Goal: Information Seeking & Learning: Learn about a topic

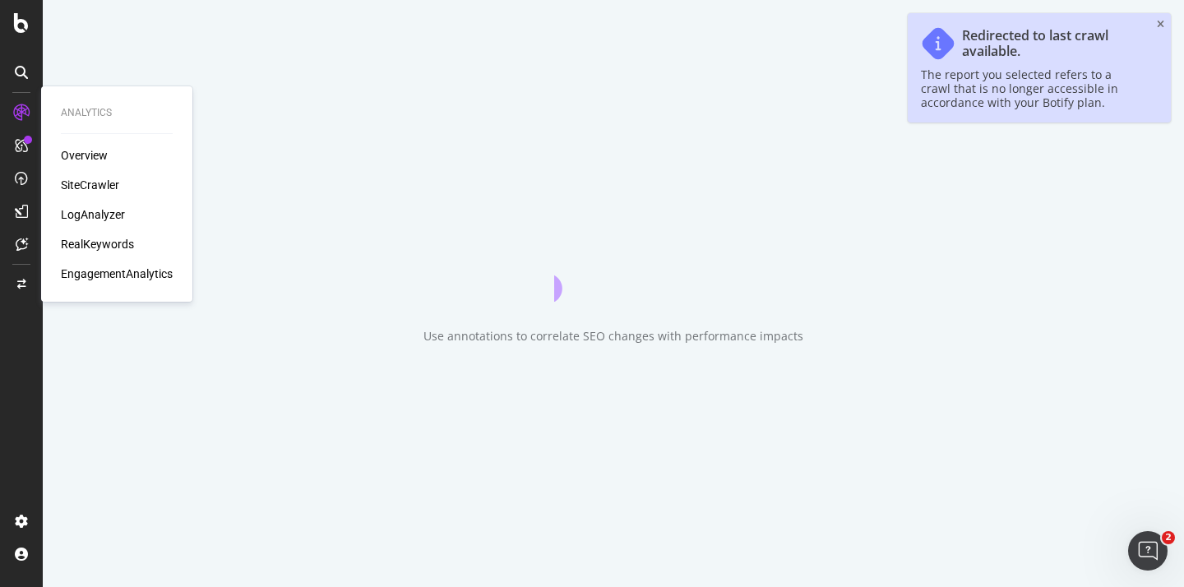
click at [95, 186] on div "SiteCrawler" at bounding box center [90, 185] width 58 height 16
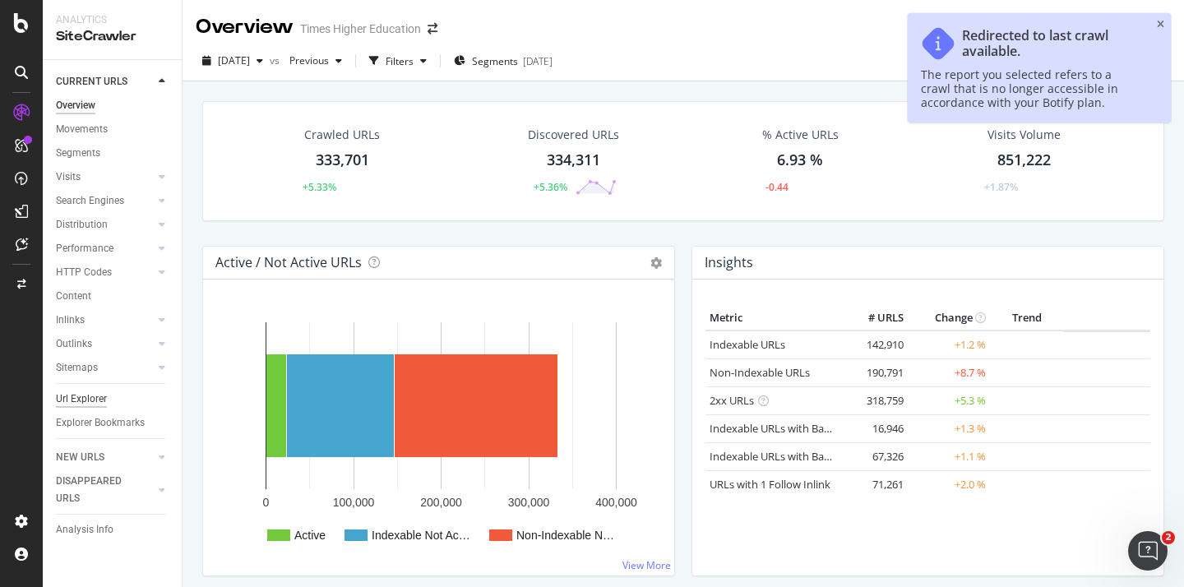
click at [84, 405] on div "Url Explorer" at bounding box center [81, 399] width 51 height 17
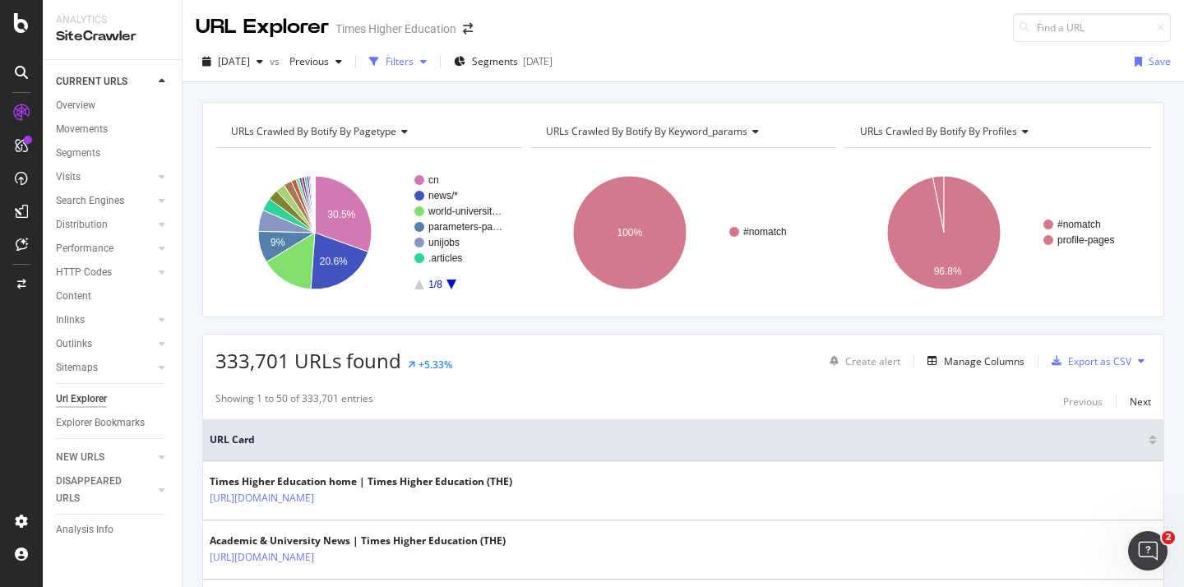
click at [414, 65] on div "Filters" at bounding box center [400, 61] width 28 height 14
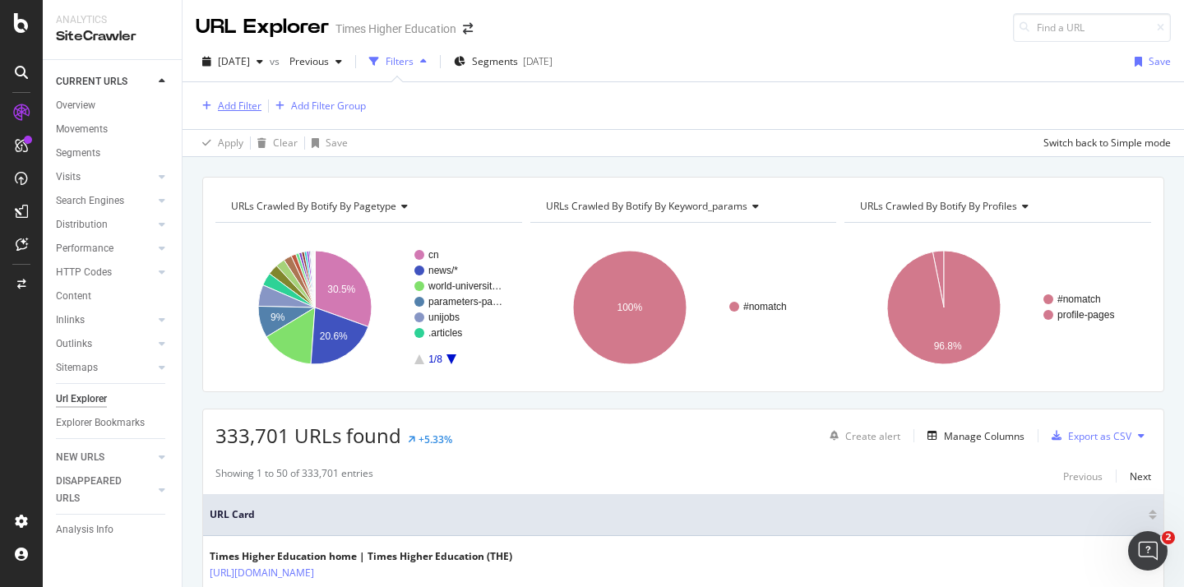
click at [235, 106] on div "Add Filter" at bounding box center [240, 106] width 44 height 14
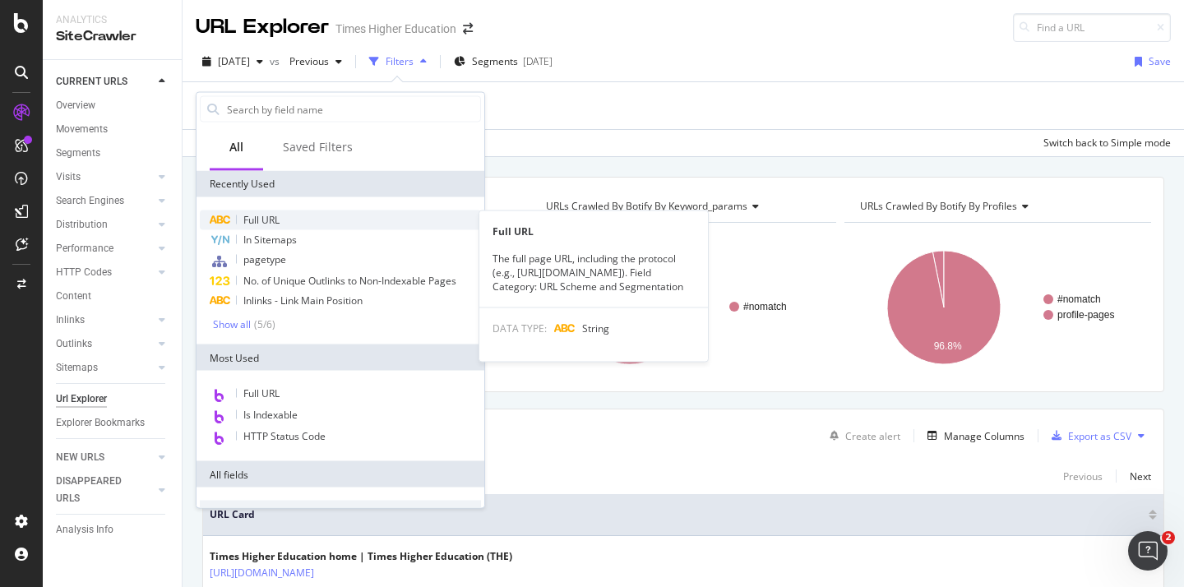
click at [255, 221] on span "Full URL" at bounding box center [261, 220] width 36 height 14
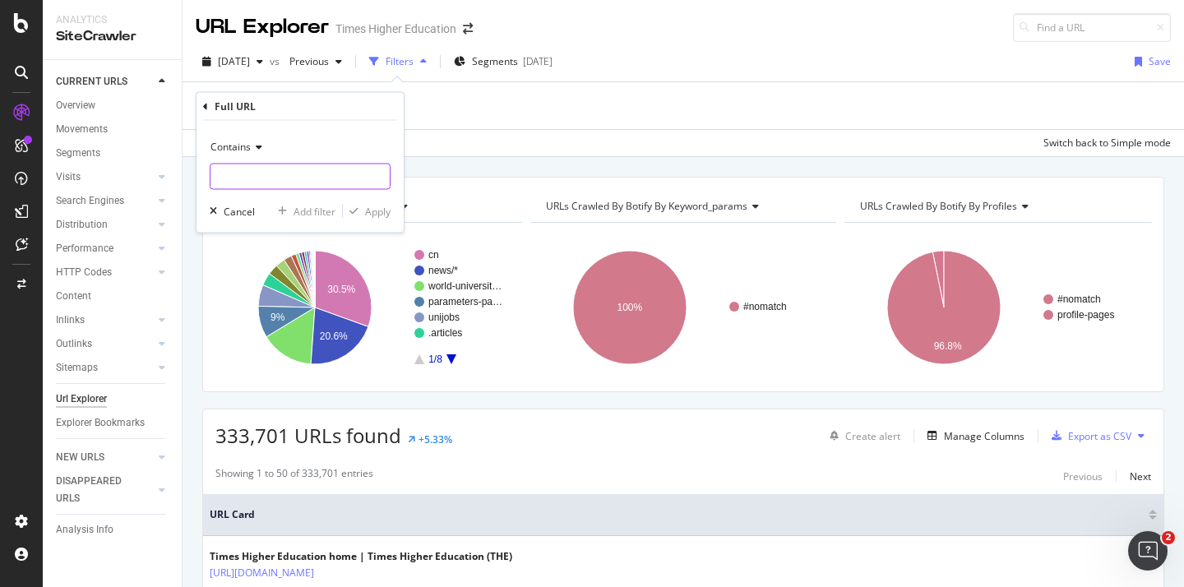
click at [250, 186] on input "text" at bounding box center [299, 177] width 179 height 26
paste input "[URL][DOMAIN_NAME]"
drag, startPoint x: 363, startPoint y: 177, endPoint x: 252, endPoint y: 178, distance: 111.0
click at [253, 178] on input "[URL][DOMAIN_NAME]" at bounding box center [287, 177] width 155 height 26
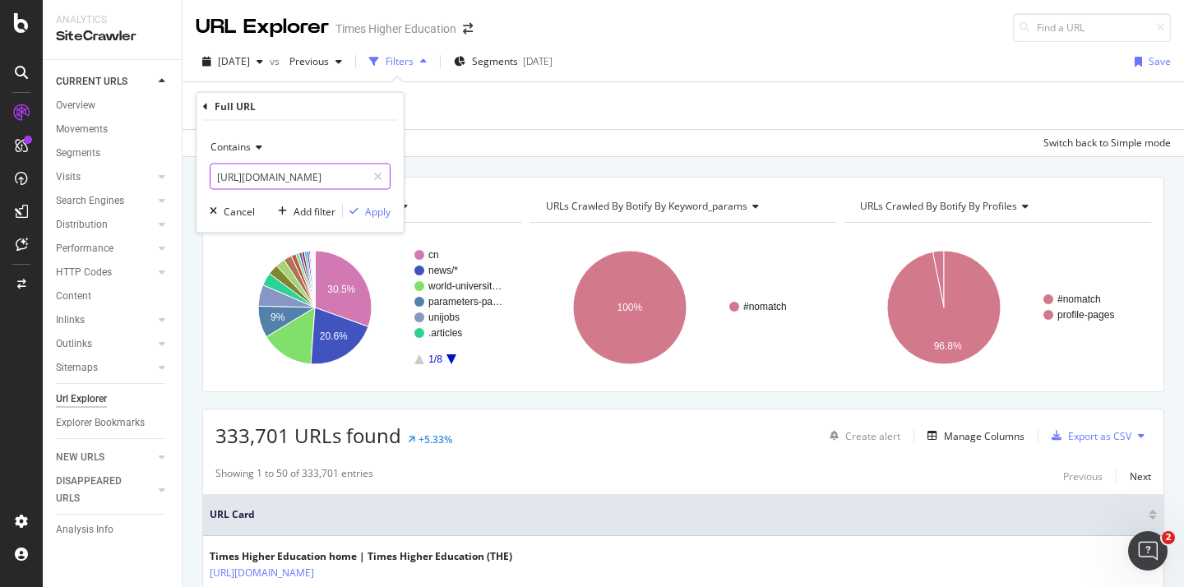
scroll to position [0, 125]
type input "[URL][DOMAIN_NAME]"
click at [377, 210] on div "Apply" at bounding box center [377, 211] width 25 height 14
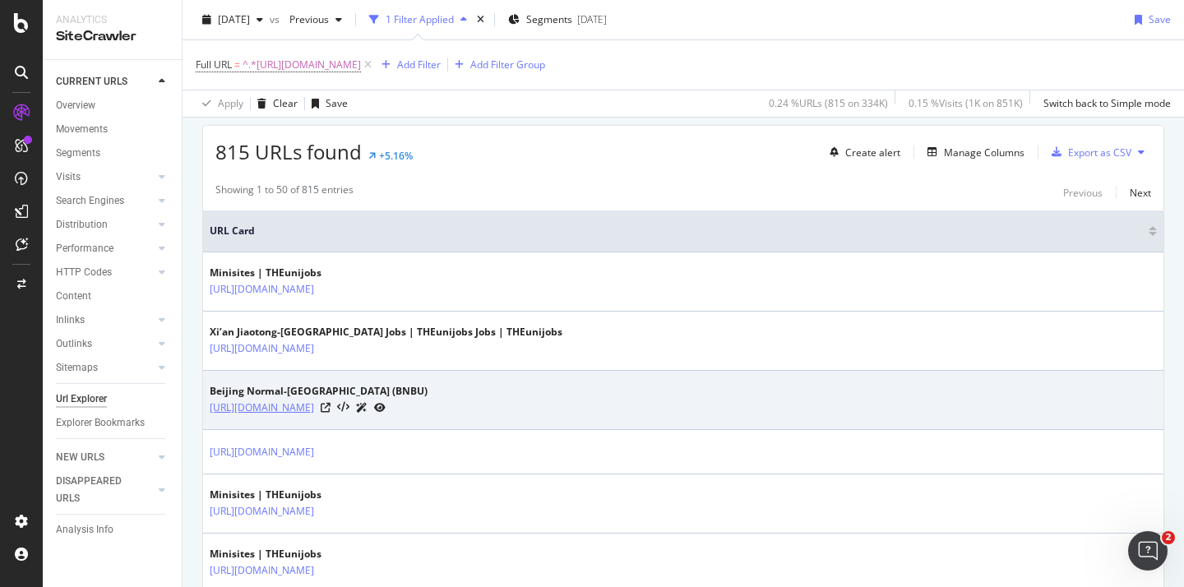
scroll to position [284, 0]
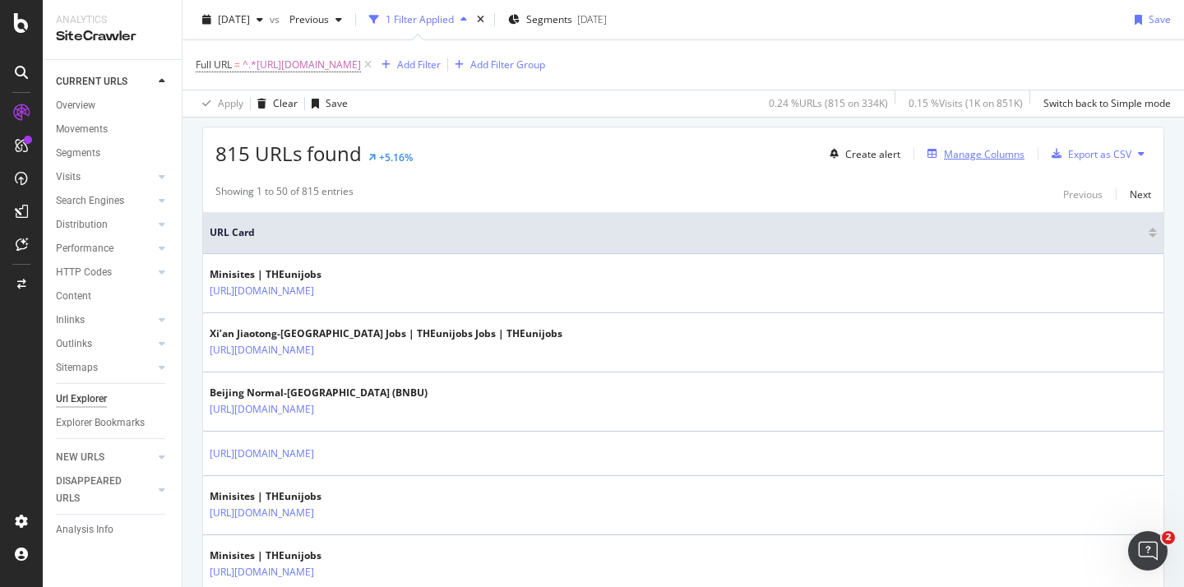
click at [952, 155] on div "Manage Columns" at bounding box center [984, 154] width 81 height 14
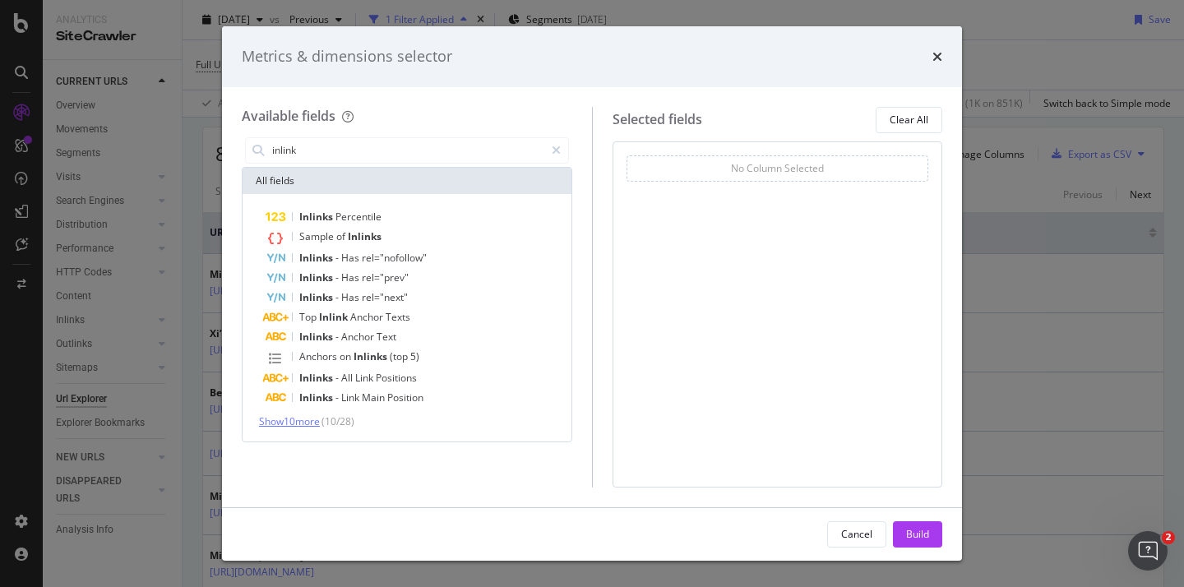
type input "inlink"
click at [300, 421] on span "Show 10 more" at bounding box center [289, 421] width 61 height 14
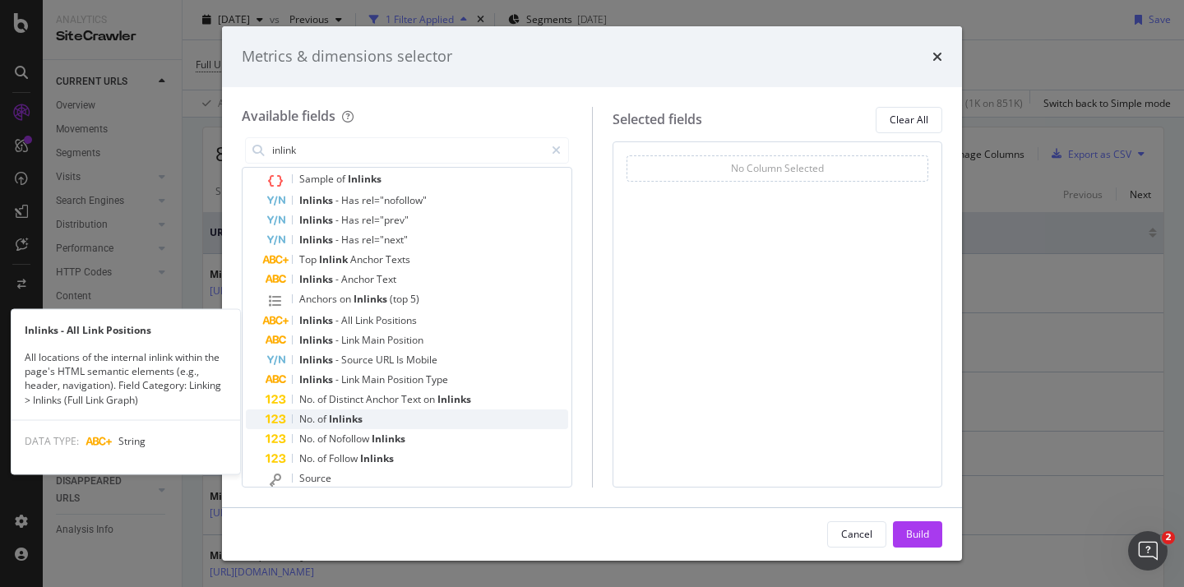
scroll to position [60, 0]
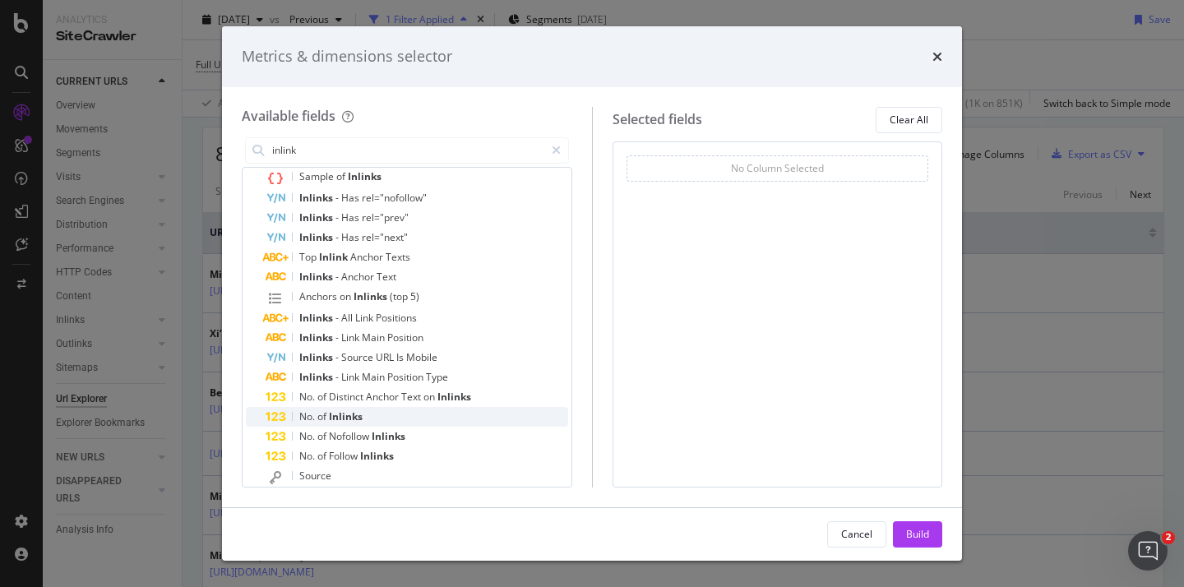
click at [328, 415] on span "of" at bounding box center [323, 416] width 12 height 14
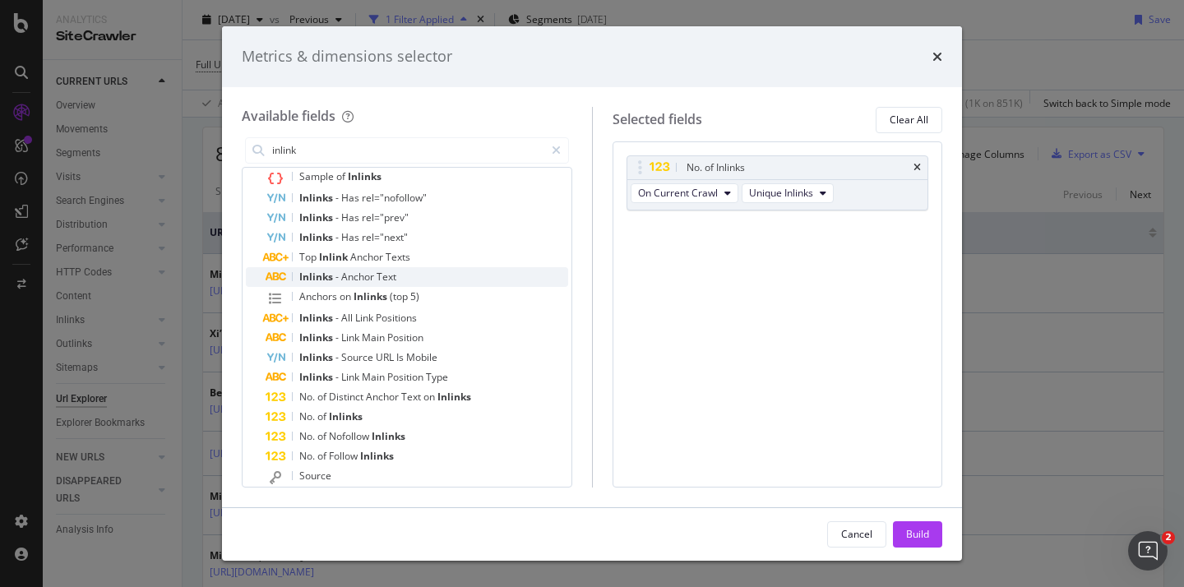
click at [333, 276] on span "Inlinks" at bounding box center [317, 277] width 36 height 14
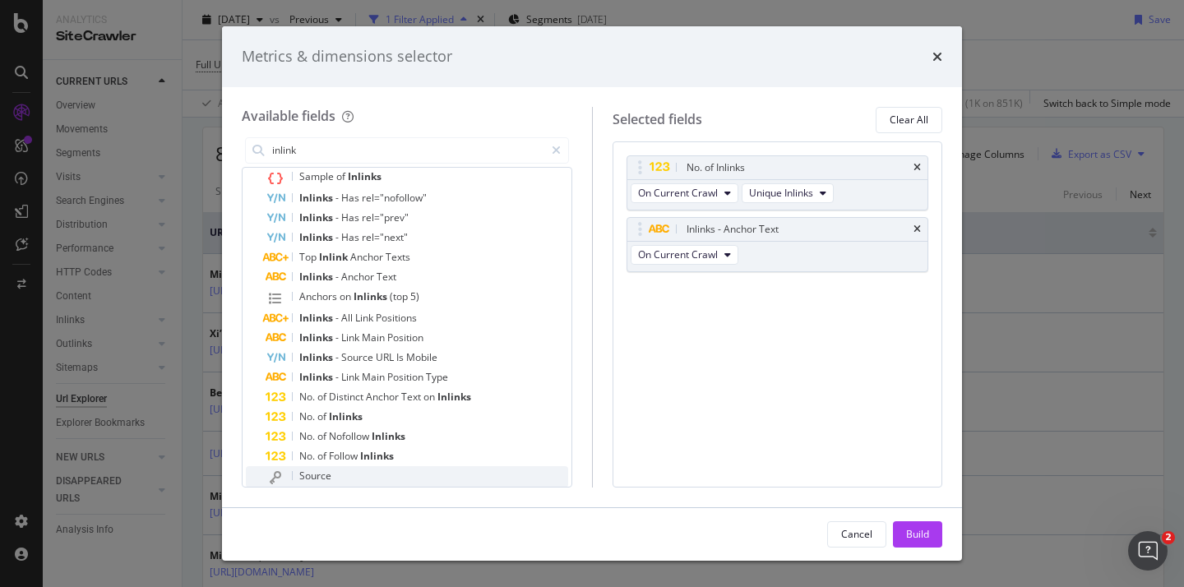
click at [315, 472] on span "Source" at bounding box center [315, 476] width 32 height 14
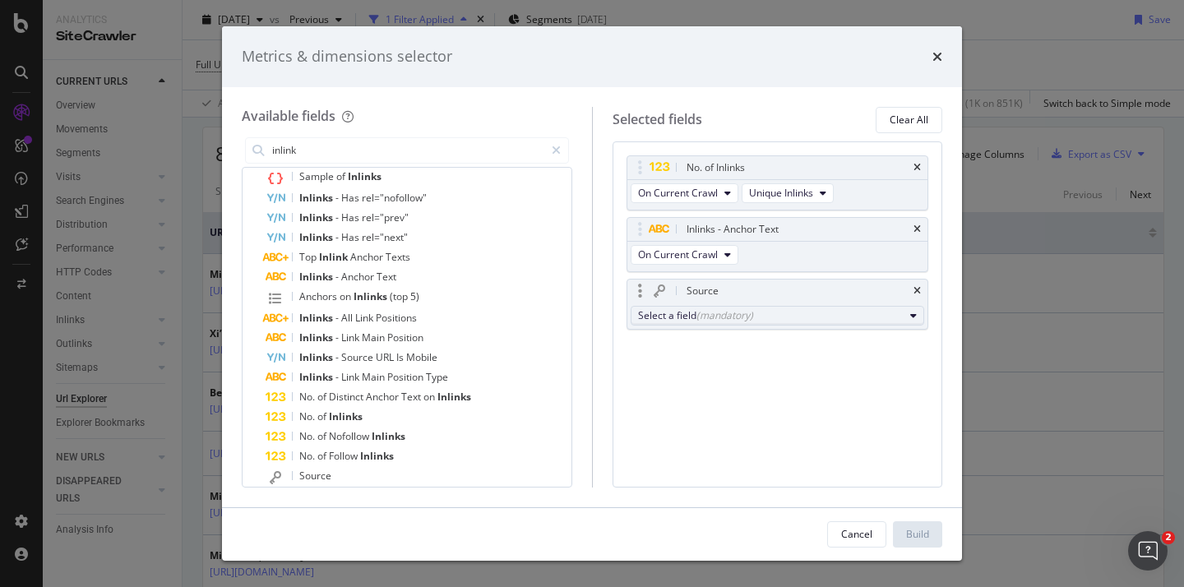
click at [737, 317] on div "(mandatory)" at bounding box center [724, 315] width 57 height 14
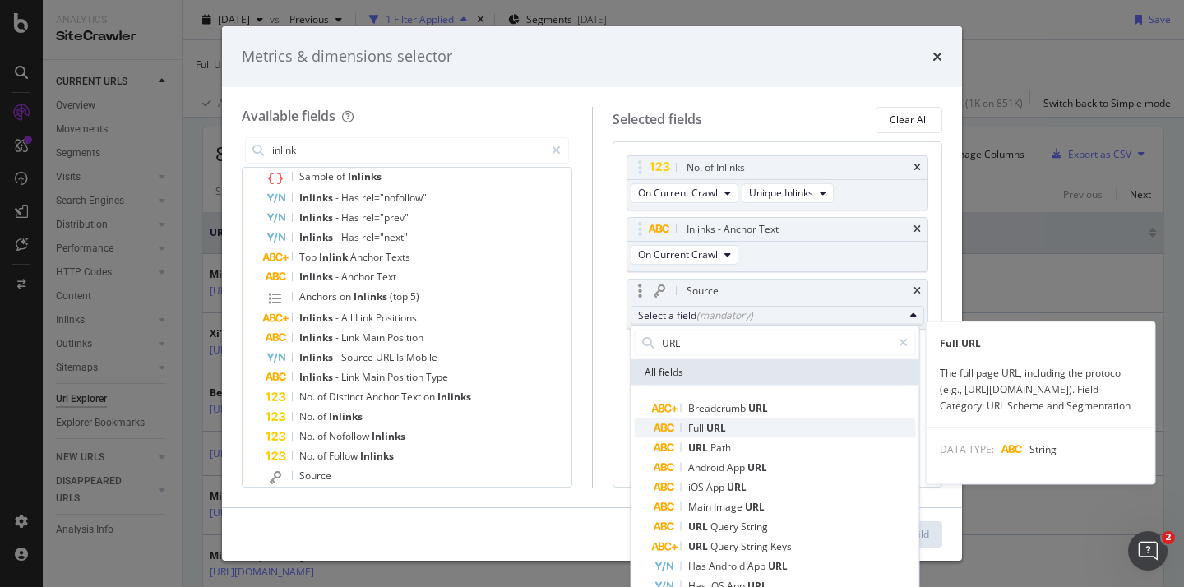
type input "URL"
click at [730, 421] on span "Full URL" at bounding box center [784, 428] width 261 height 20
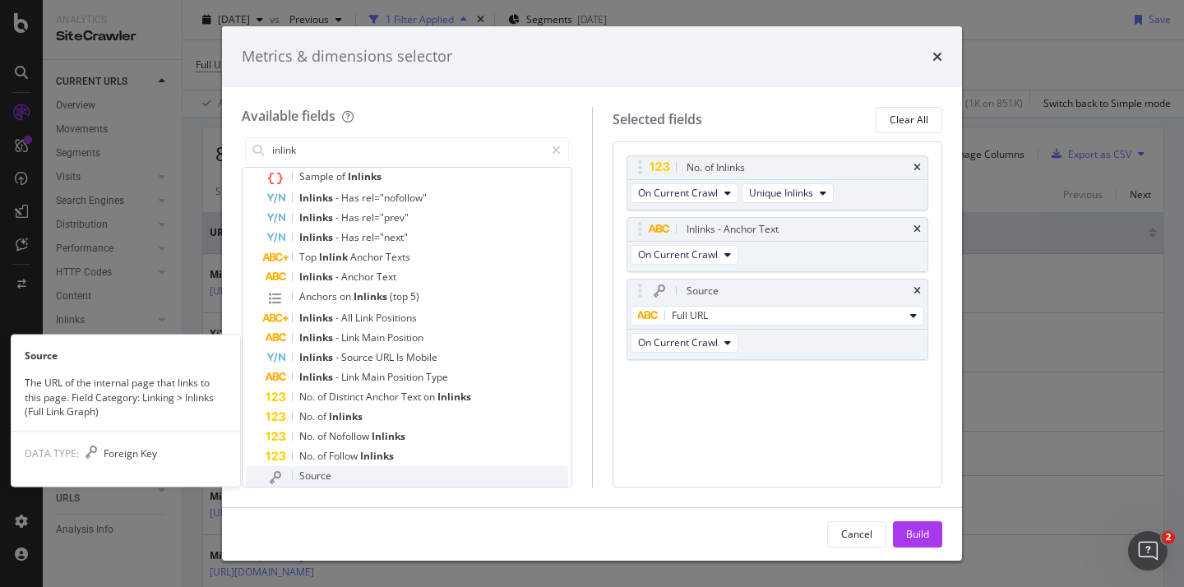
click at [310, 476] on span "Source" at bounding box center [315, 476] width 32 height 14
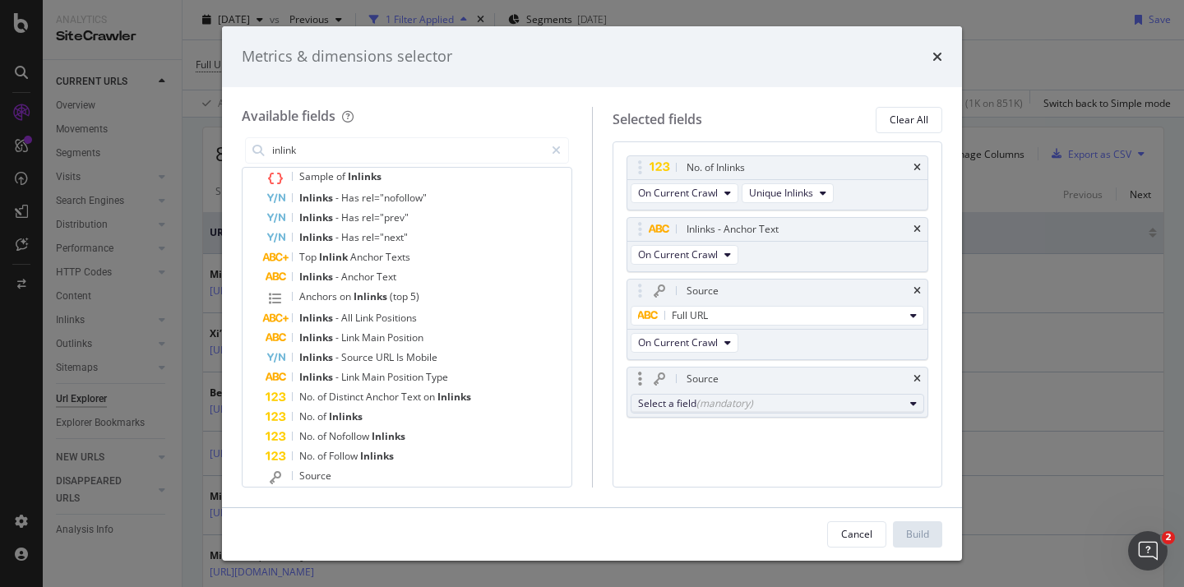
click at [649, 409] on div "Select a field (mandatory)" at bounding box center [771, 403] width 266 height 14
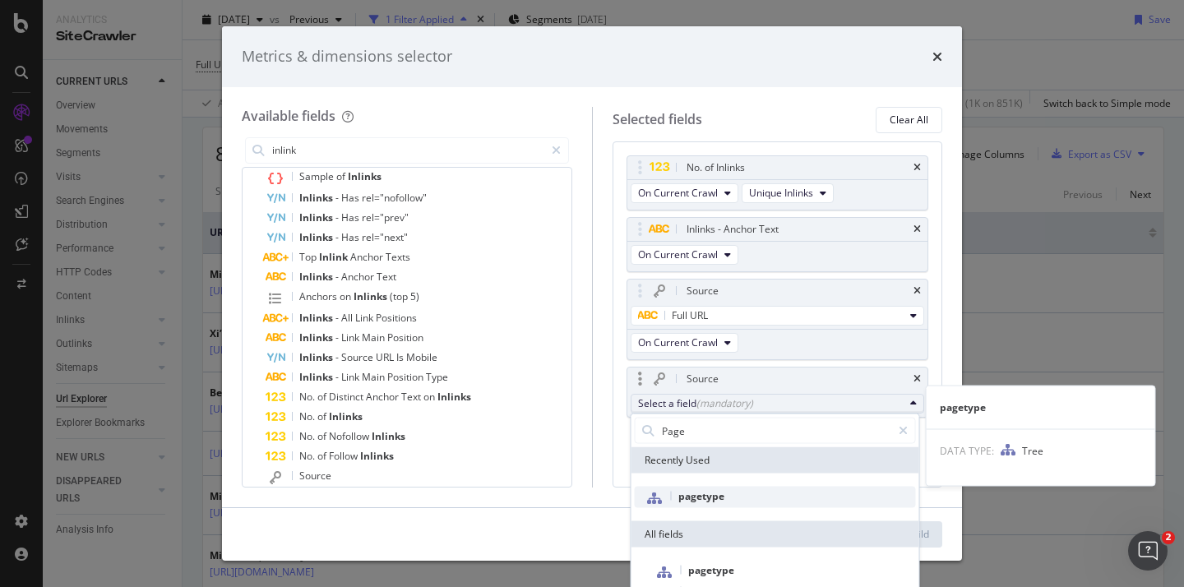
type input "Page"
click at [696, 494] on span "pagetype" at bounding box center [701, 496] width 46 height 14
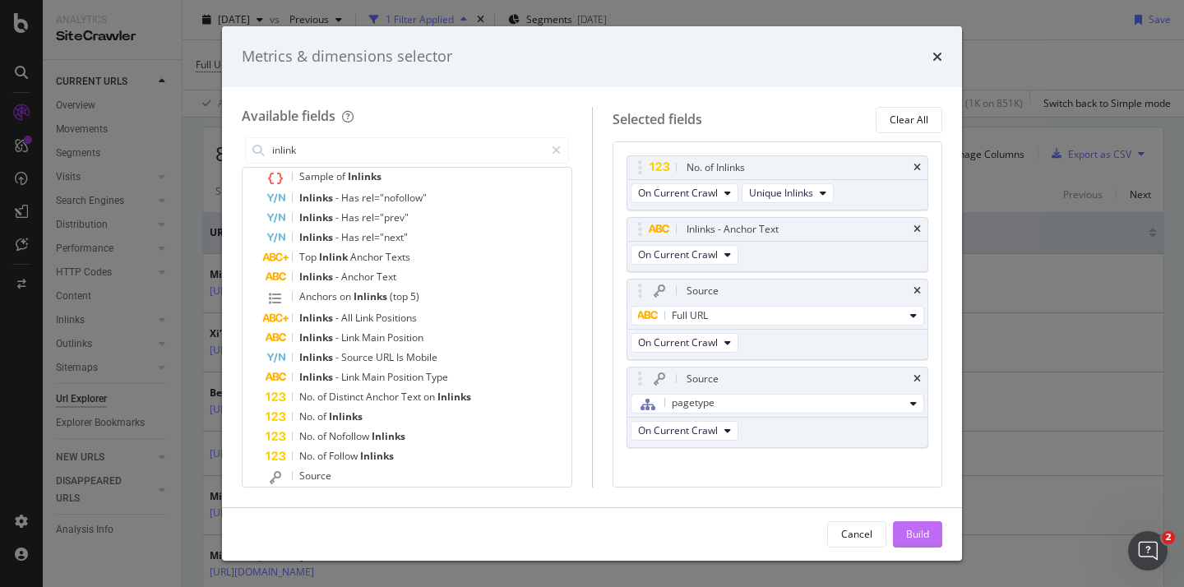
click at [907, 531] on div "Build" at bounding box center [917, 534] width 23 height 14
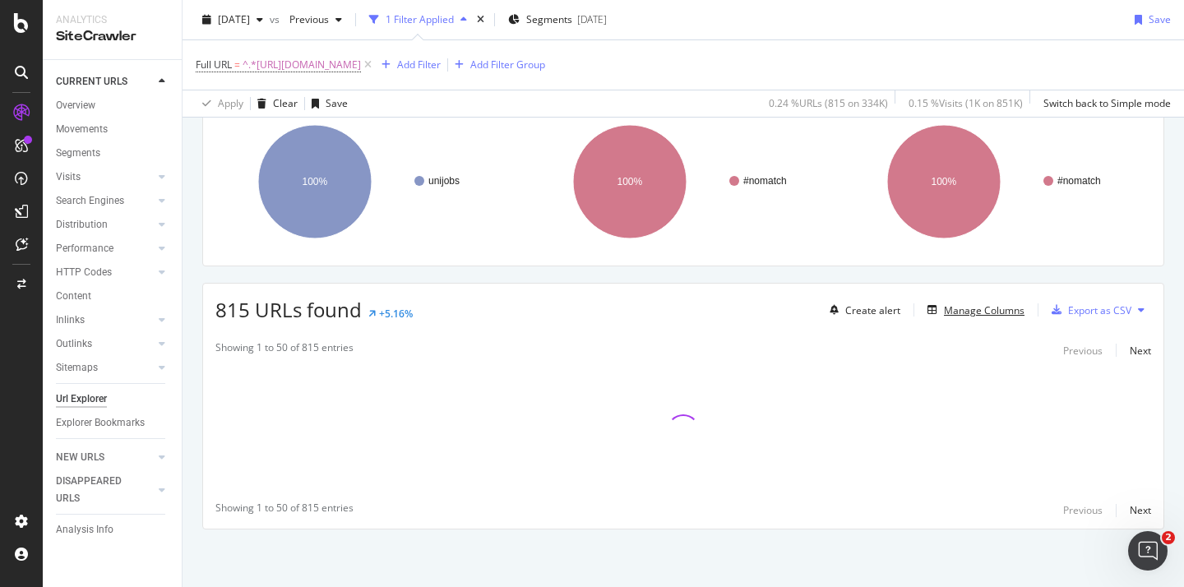
scroll to position [128, 0]
